Goal: Information Seeking & Learning: Learn about a topic

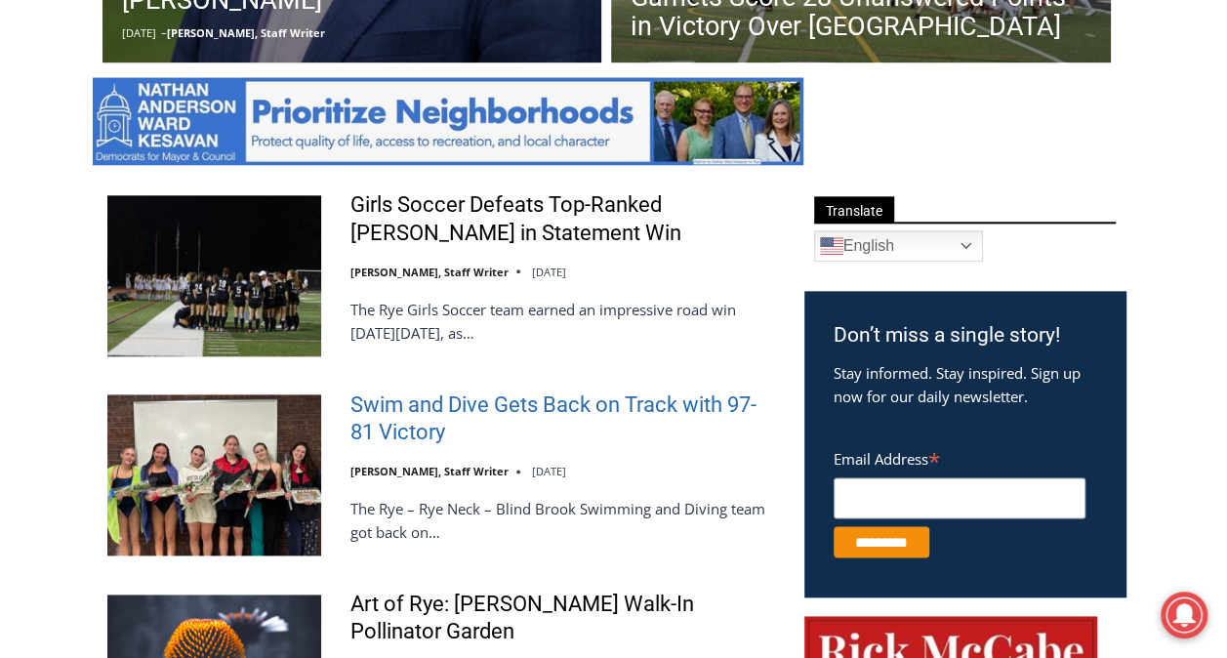
click at [535, 404] on link "Swim and Dive Gets Back on Track with 97-81 Victory" at bounding box center [565, 420] width 429 height 56
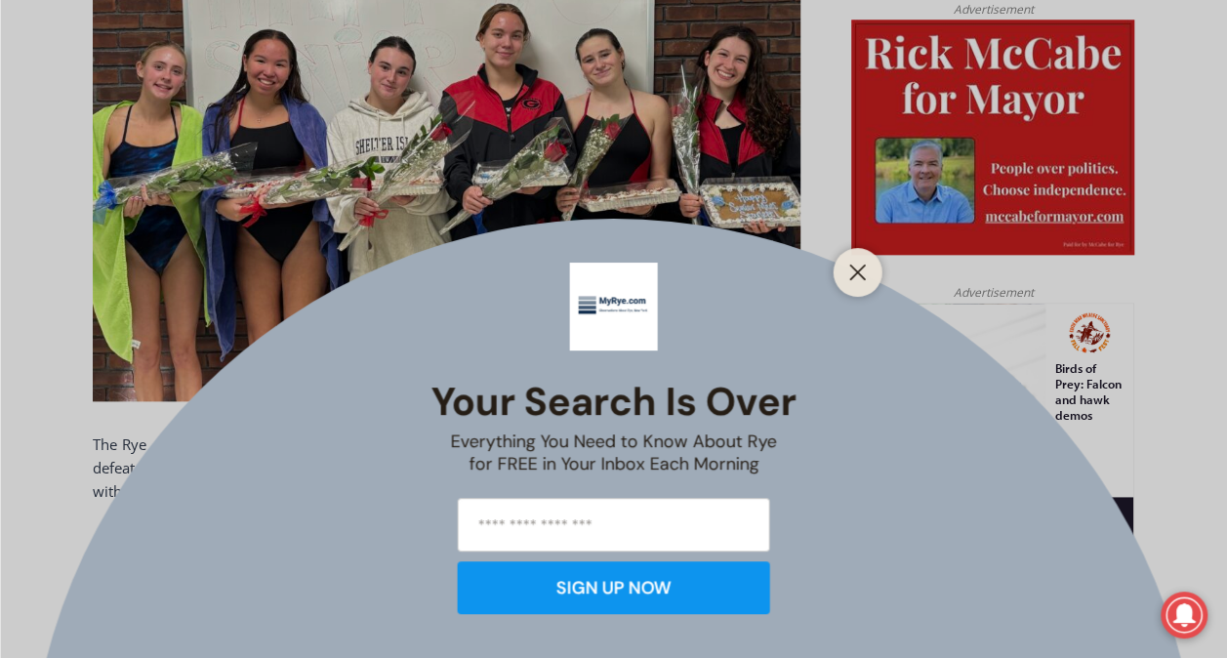
scroll to position [1028, 0]
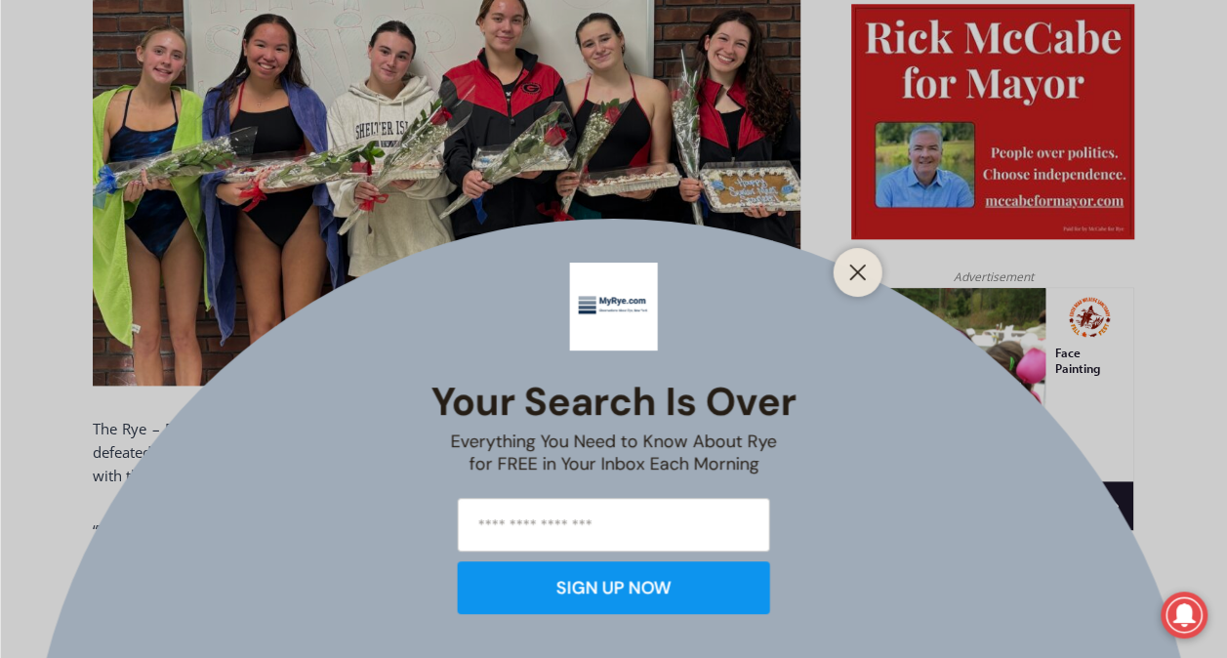
click at [843, 267] on div at bounding box center [858, 272] width 49 height 49
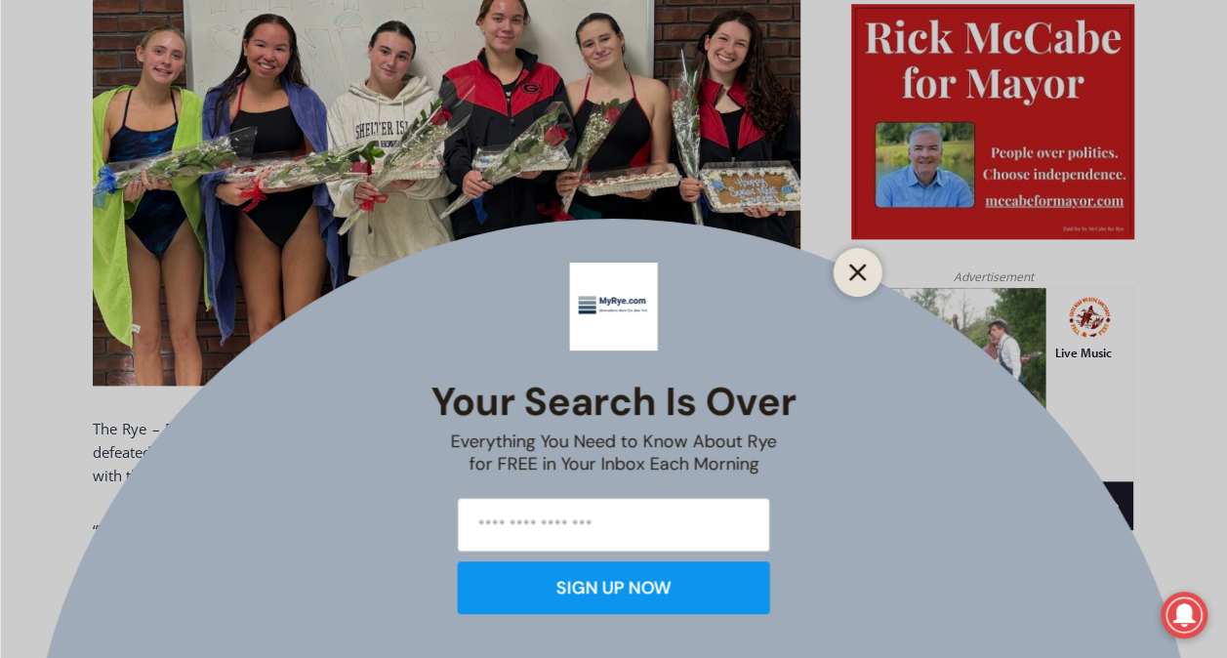
click at [865, 264] on icon "Close" at bounding box center [858, 273] width 18 height 18
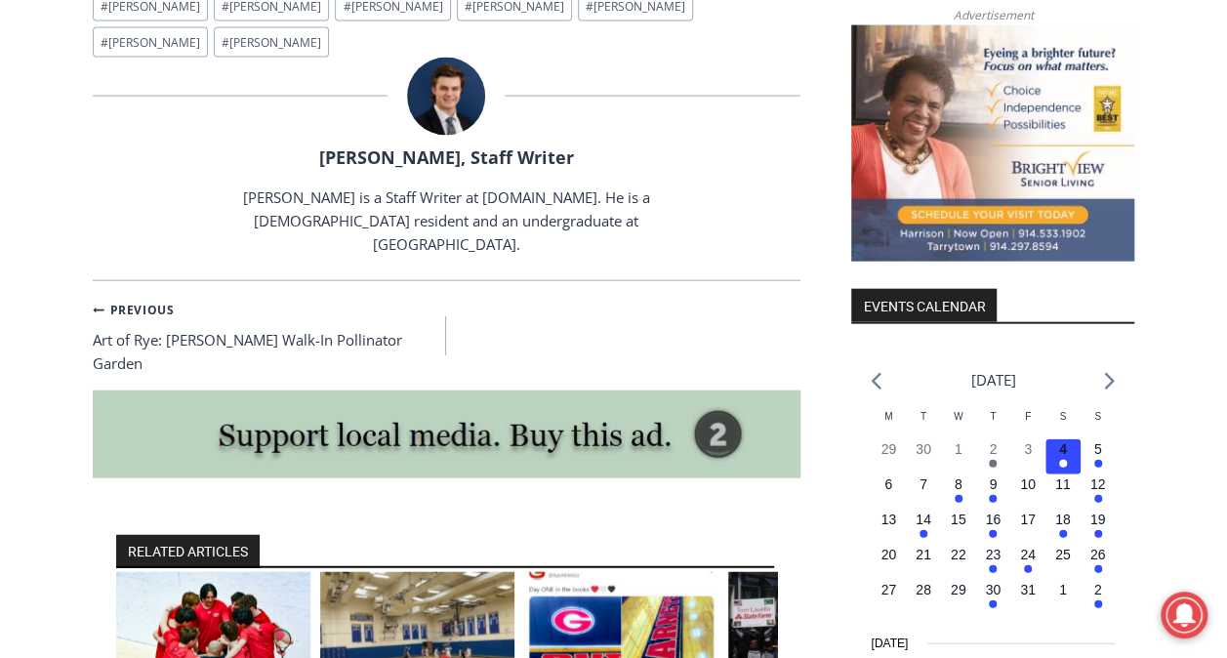
scroll to position [2151, 0]
